Goal: Find specific page/section: Find specific page/section

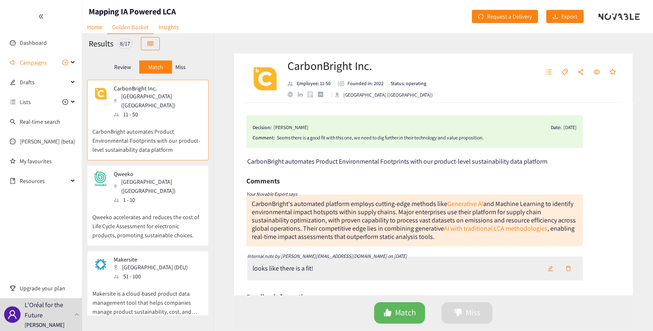
scroll to position [461, 0]
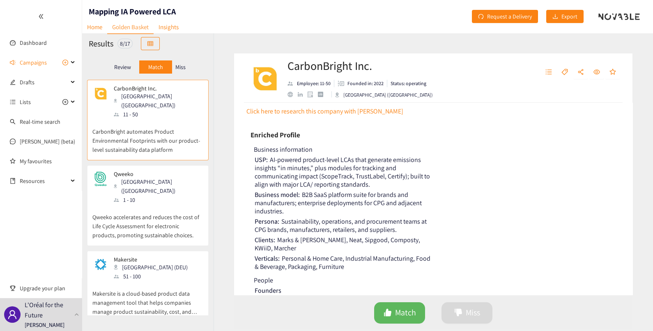
click at [119, 44] on div "8 / 17" at bounding box center [124, 44] width 15 height 10
click at [122, 44] on div "8 / 17" at bounding box center [124, 44] width 15 height 10
click at [33, 61] on span "Campaigns" at bounding box center [33, 62] width 27 height 16
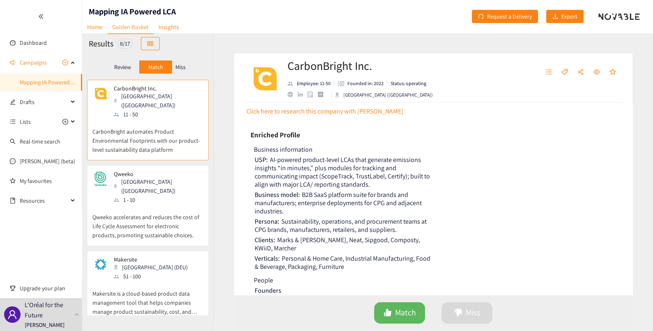
click at [125, 64] on p "Review" at bounding box center [122, 67] width 17 height 7
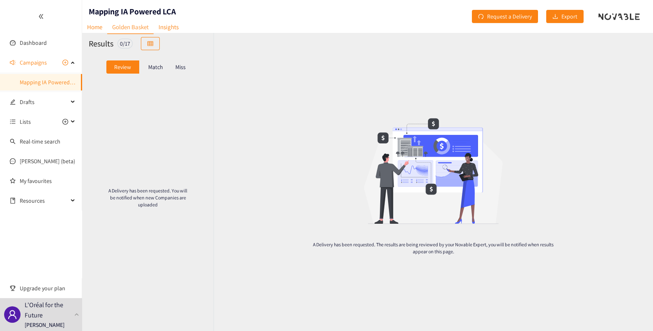
click at [124, 66] on p "Review" at bounding box center [122, 67] width 17 height 7
